Goal: Task Accomplishment & Management: Manage account settings

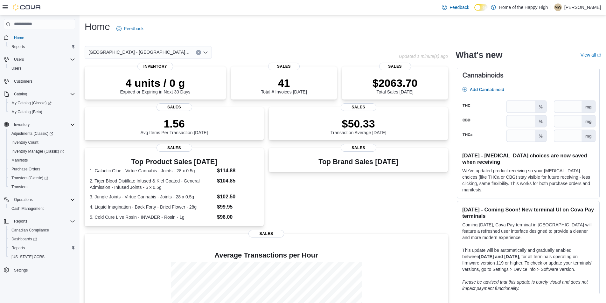
scroll to position [64, 0]
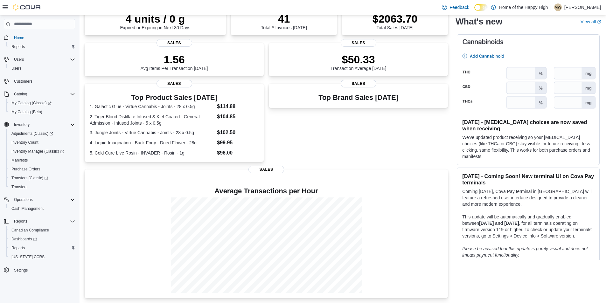
click at [564, 12] on div "Feedback Dark Mode Home of the Happy High | MW [PERSON_NAME]" at bounding box center [519, 7] width 161 height 13
click at [568, 5] on p "[PERSON_NAME]" at bounding box center [582, 7] width 37 height 8
click at [575, 62] on button "Sign Out" at bounding box center [568, 62] width 58 height 10
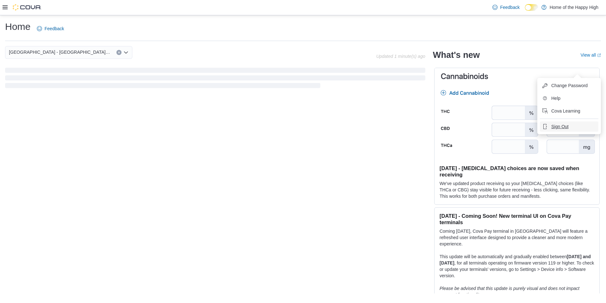
scroll to position [0, 0]
